Goal: Book appointment/travel/reservation

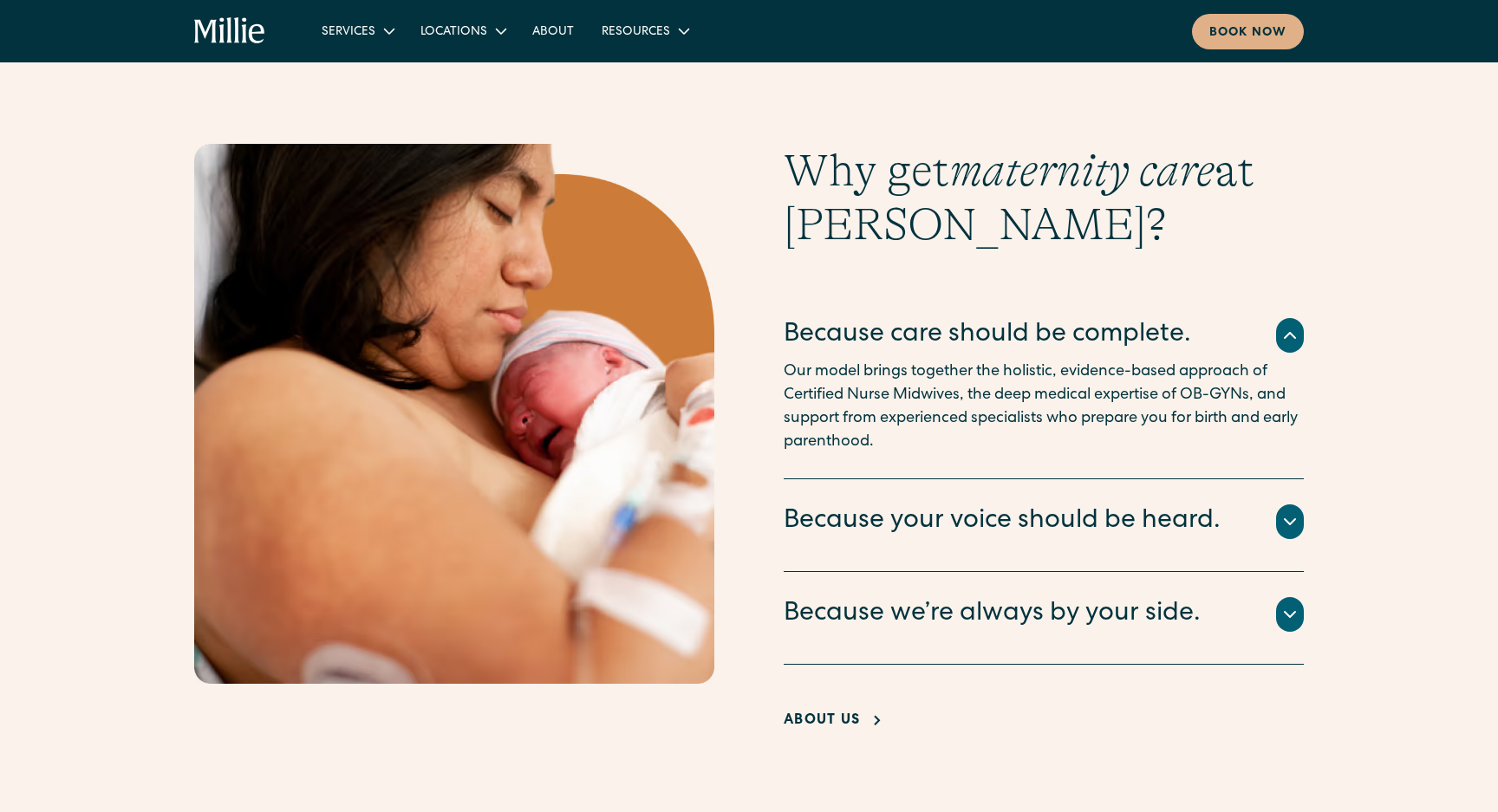
scroll to position [3297, 0]
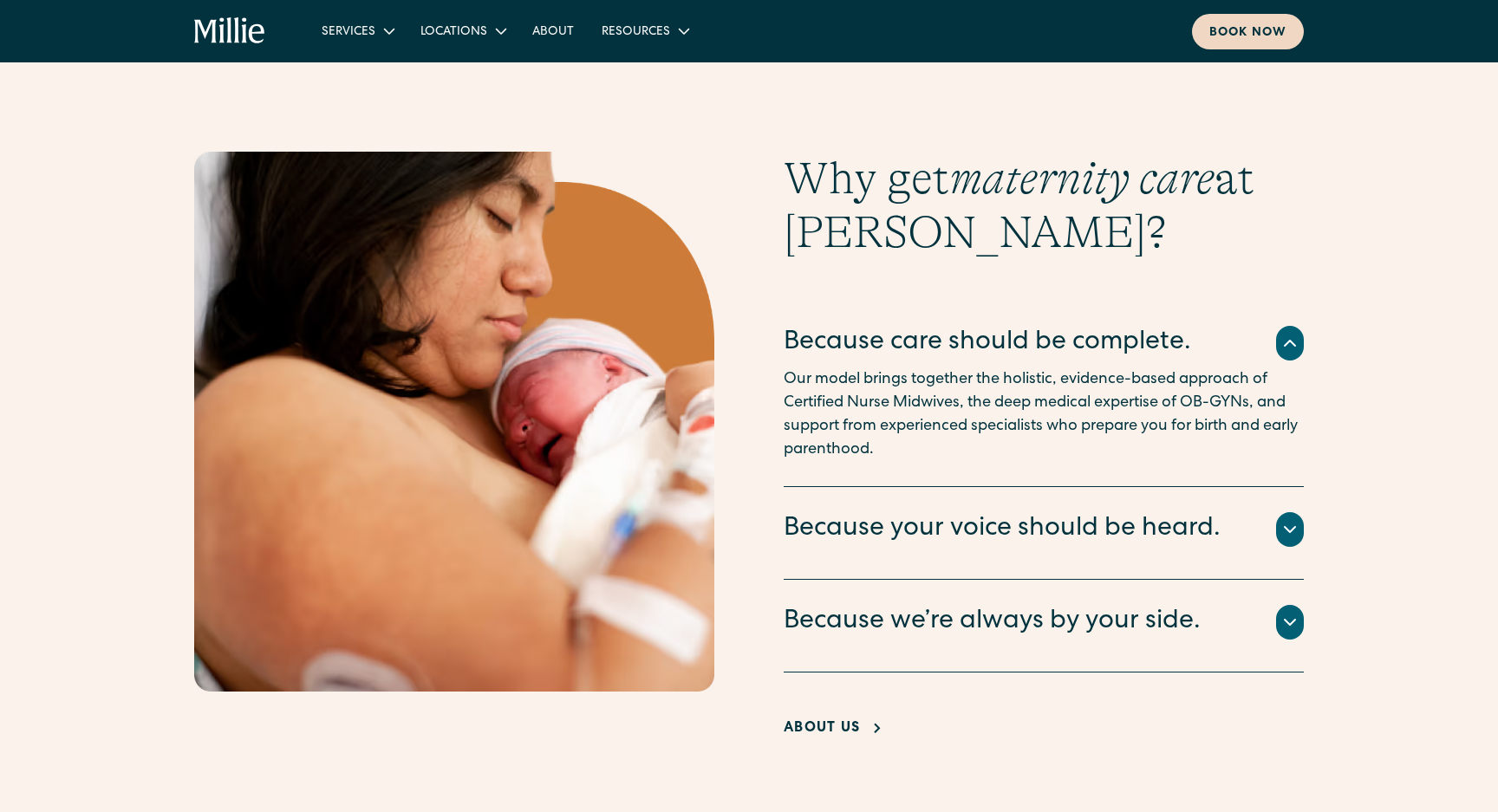
click at [1228, 44] on link "Book now" at bounding box center [1247, 31] width 112 height 36
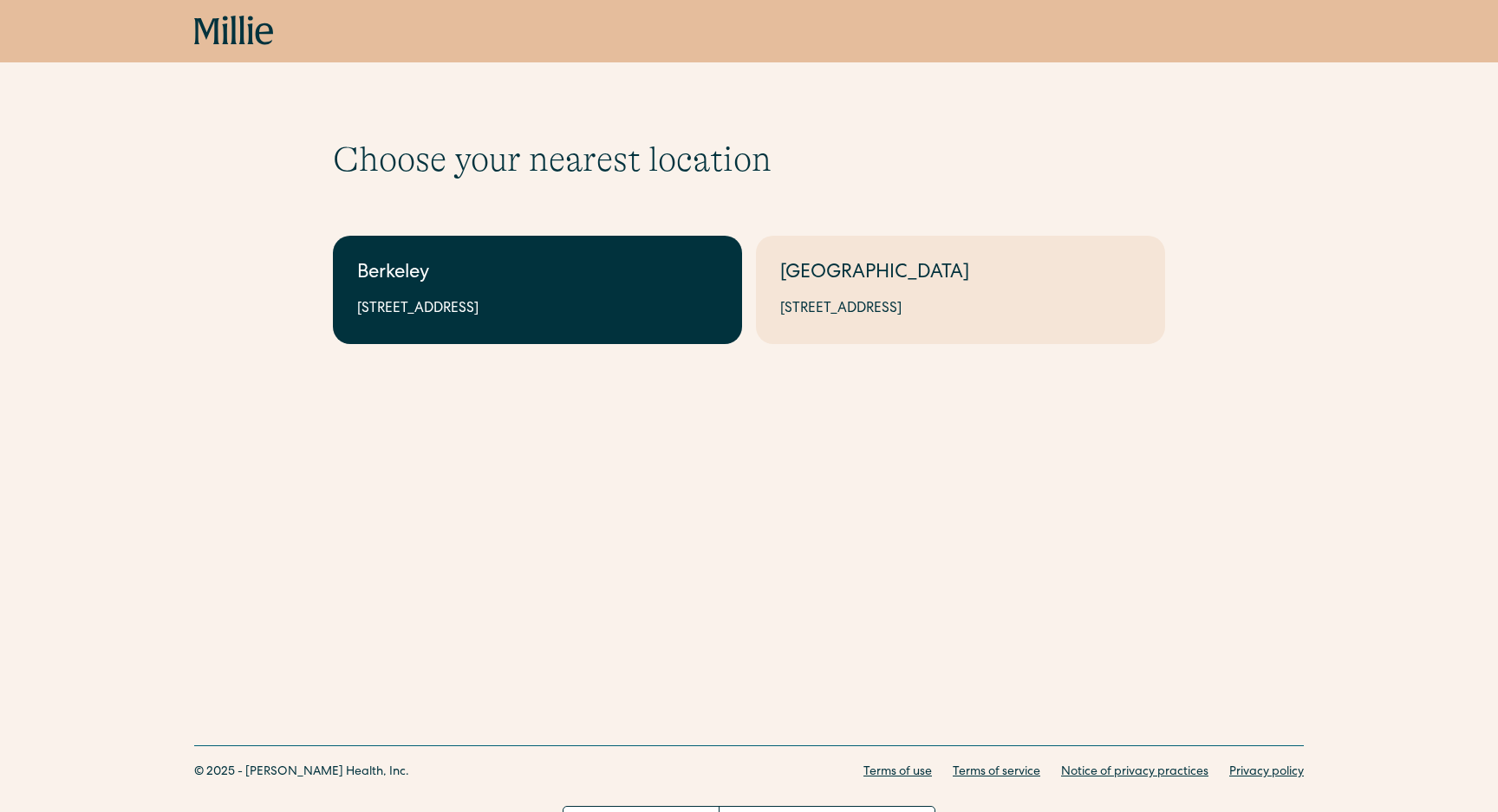
click at [575, 272] on div "Berkeley" at bounding box center [537, 273] width 361 height 28
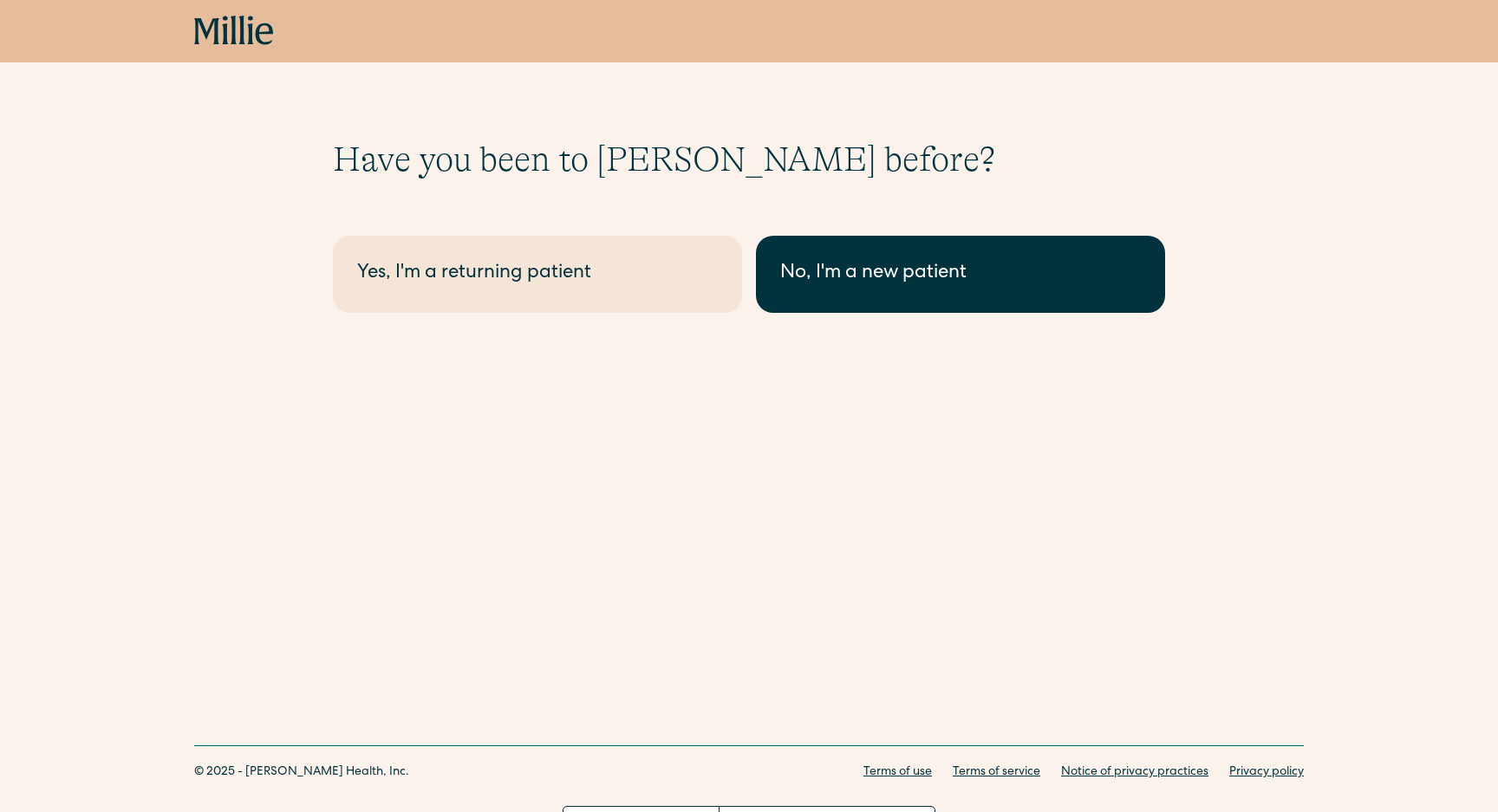
click at [803, 301] on link "No, I'm a new patient" at bounding box center [960, 273] width 410 height 77
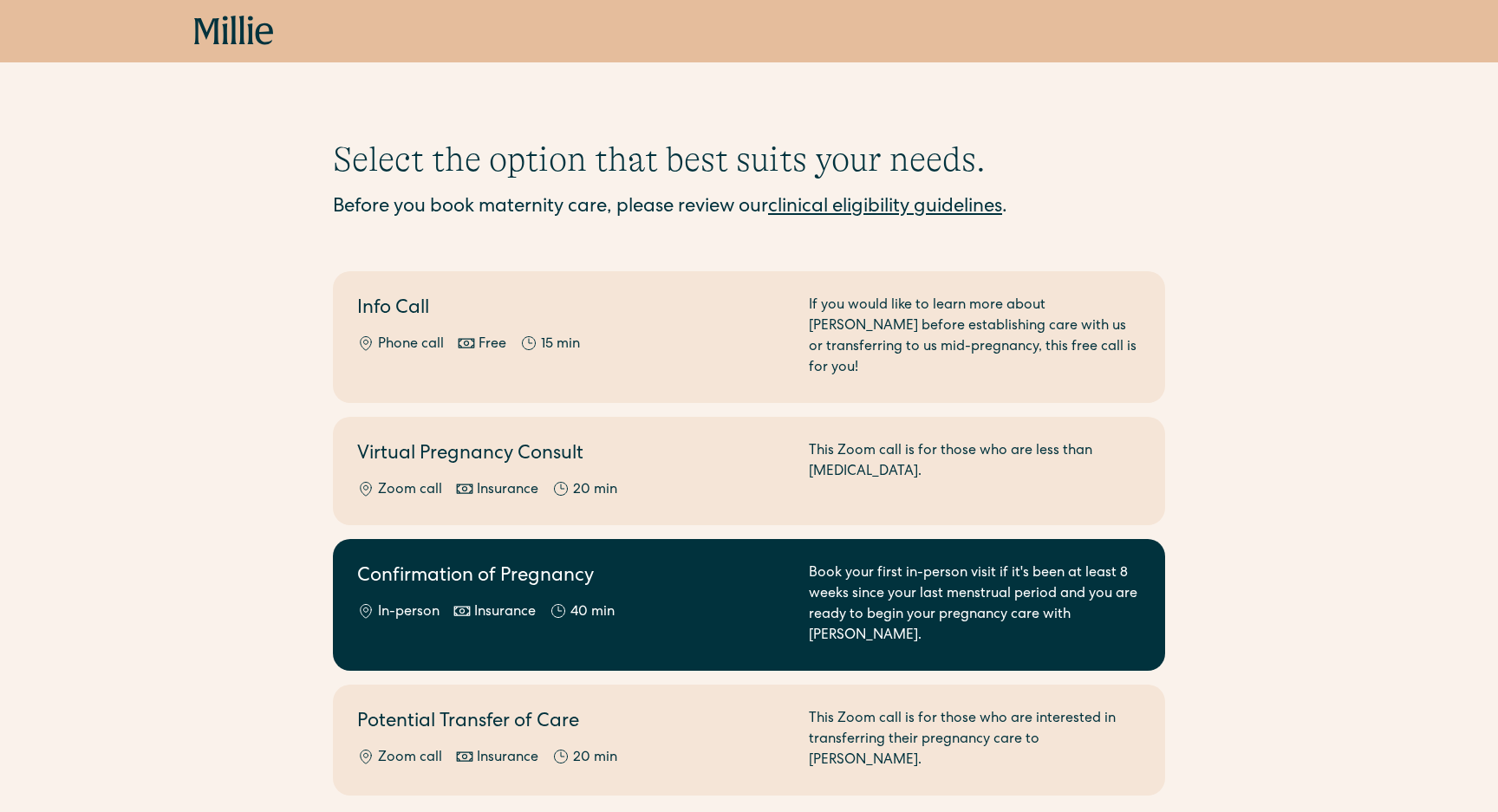
click at [699, 568] on h2 "Confirmation of Pregnancy" at bounding box center [572, 577] width 431 height 28
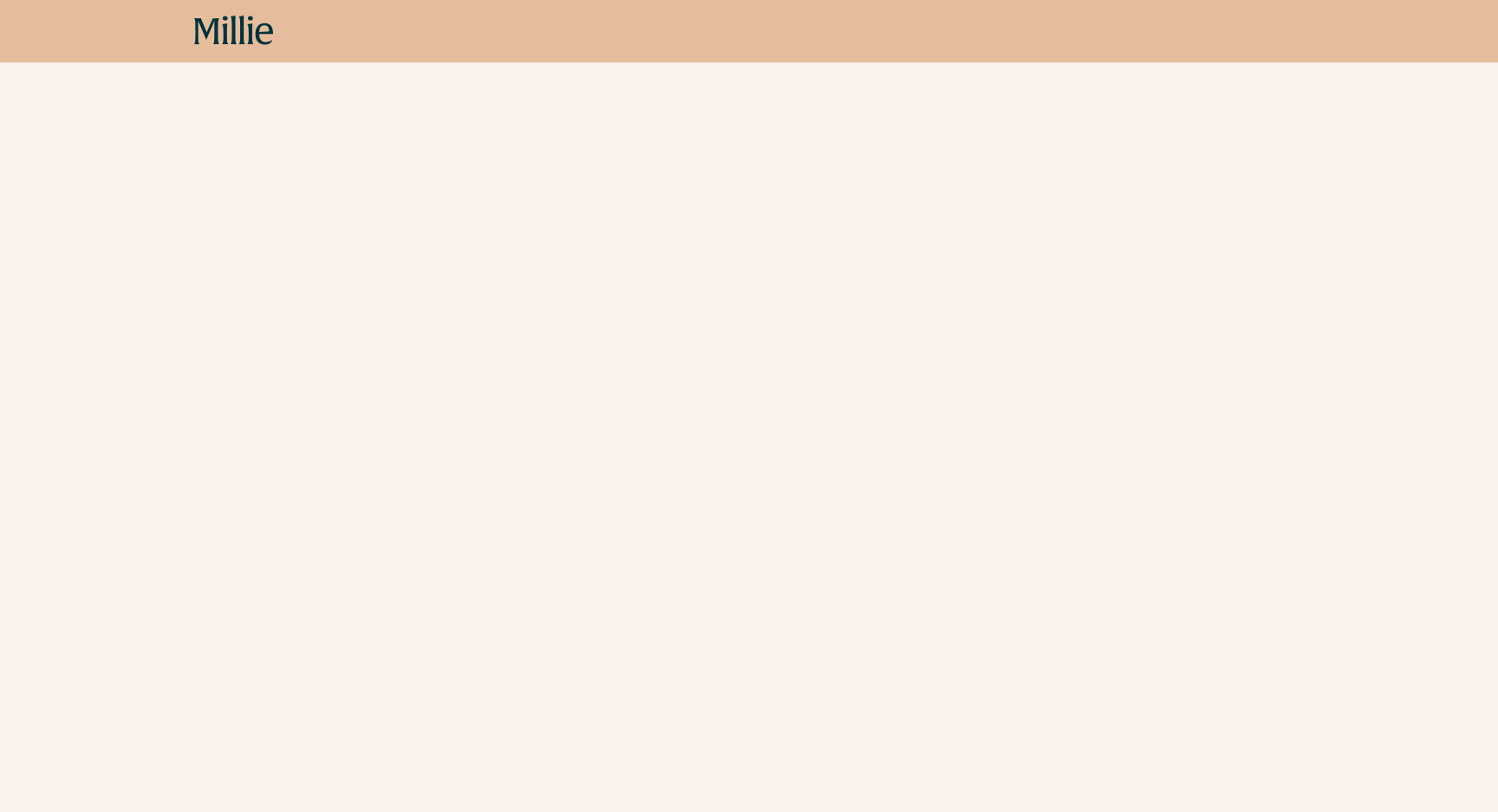
scroll to position [534, 0]
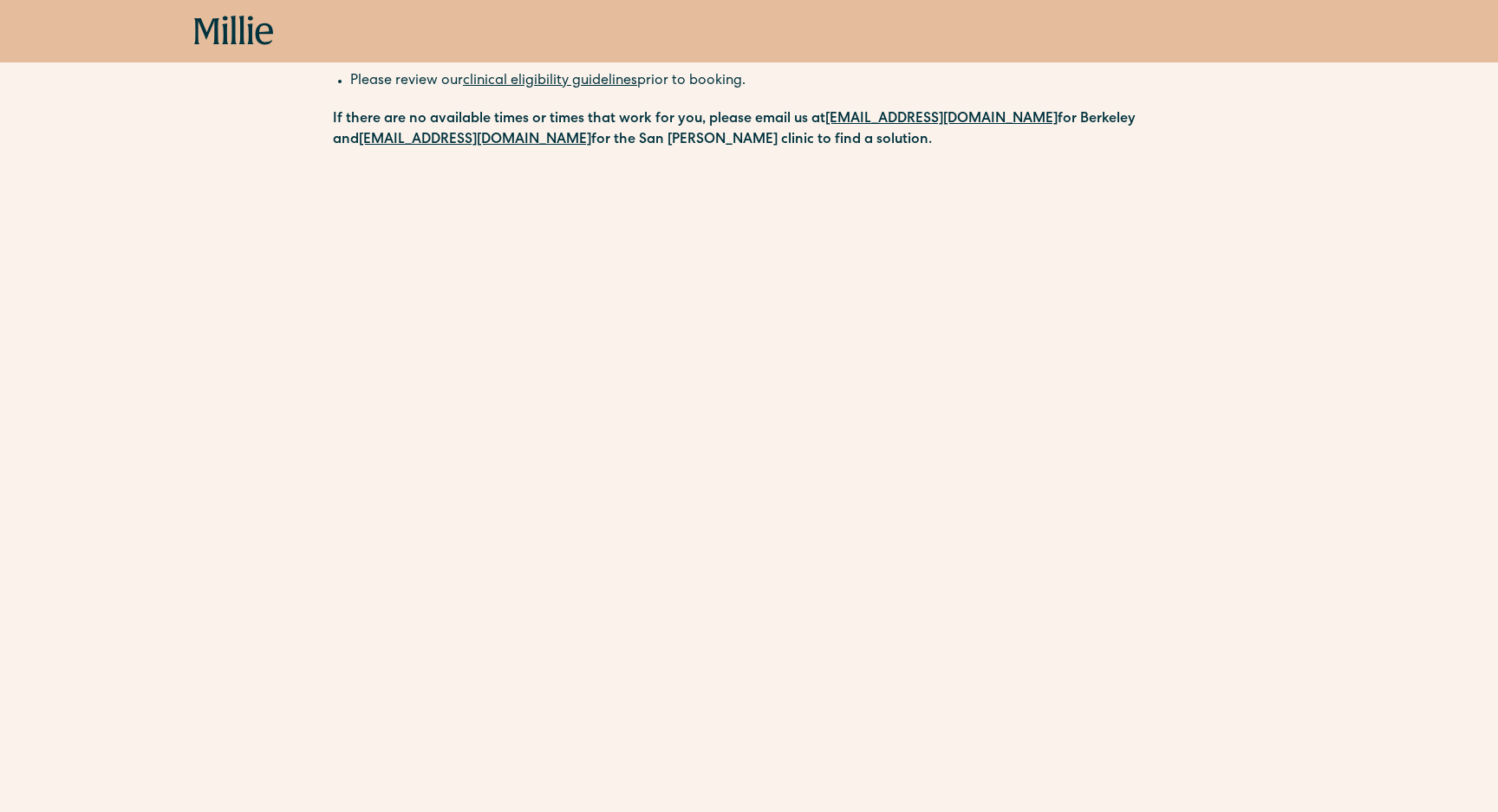
scroll to position [358, 0]
